Goal: Task Accomplishment & Management: Use online tool/utility

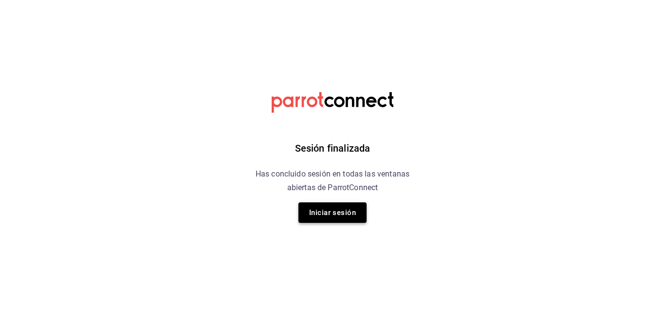
drag, startPoint x: 339, startPoint y: 196, endPoint x: 341, endPoint y: 203, distance: 7.2
click at [341, 203] on div "Sesión finalizada Has concluido sesión en todas las ventanas abiertas de Parrot…" at bounding box center [333, 157] width 246 height 315
click at [346, 207] on button "Iniciar sesión" at bounding box center [333, 212] width 68 height 20
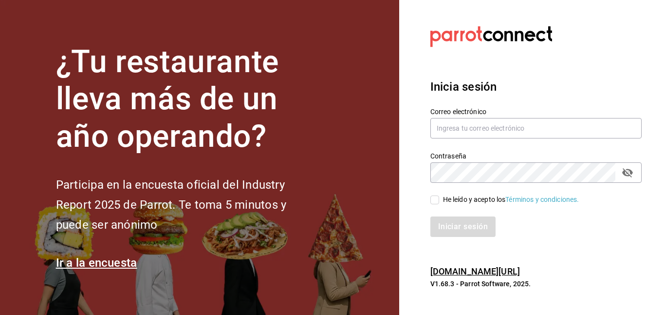
click at [436, 200] on input "He leído y acepto los Términos y condiciones." at bounding box center [435, 199] width 9 height 9
checkbox input "true"
type input "[PERSON_NAME][EMAIL_ADDRESS][DOMAIN_NAME]"
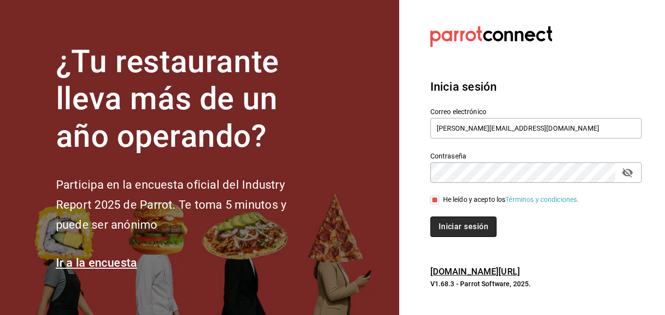
click at [449, 217] on button "Iniciar sesión" at bounding box center [464, 226] width 66 height 20
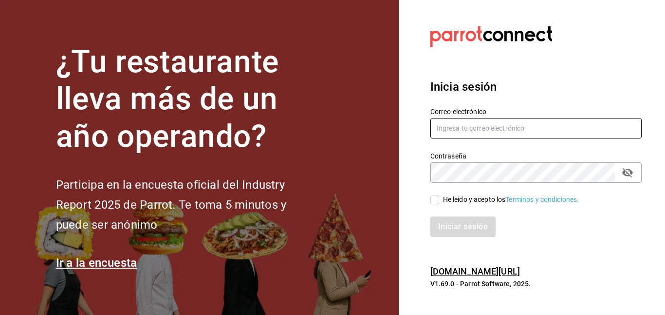
type input "[PERSON_NAME][EMAIL_ADDRESS][DOMAIN_NAME]"
click at [438, 197] on input "He leído y acepto los Términos y condiciones." at bounding box center [435, 199] width 9 height 9
checkbox input "true"
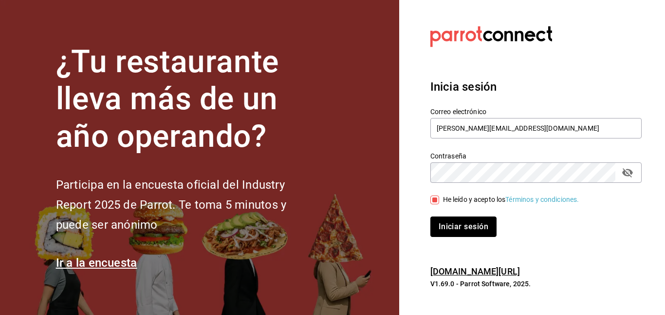
drag, startPoint x: 467, startPoint y: 217, endPoint x: 446, endPoint y: 218, distance: 21.5
click at [466, 217] on button "Iniciar sesión" at bounding box center [464, 226] width 66 height 20
